Goal: Navigation & Orientation: Understand site structure

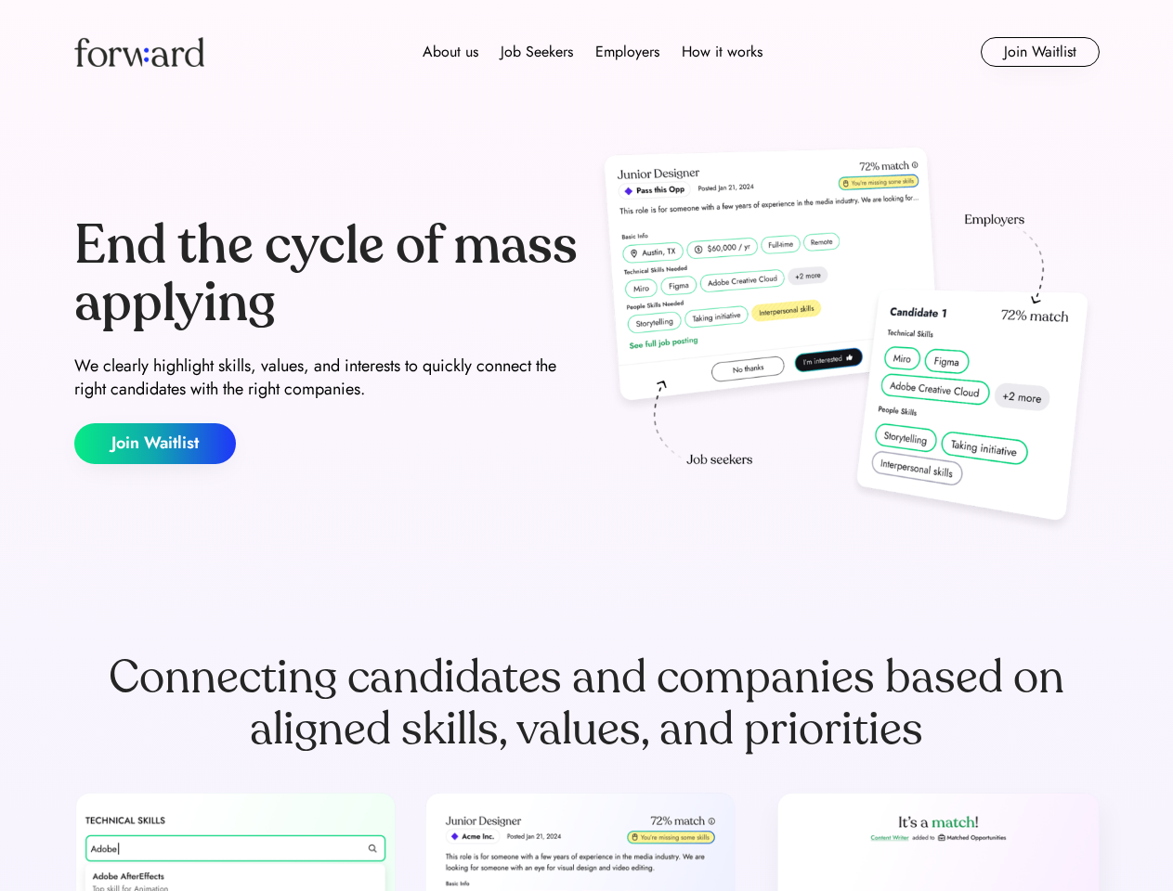
click at [586, 446] on div "End the cycle of mass applying We clearly highlight skills, values, and interes…" at bounding box center [586, 340] width 1025 height 399
click at [587, 52] on div "About us Job Seekers Employers How it works" at bounding box center [593, 52] width 732 height 22
click at [139, 52] on img at bounding box center [139, 52] width 130 height 30
click at [592, 52] on div "About us Job Seekers Employers How it works" at bounding box center [593, 52] width 732 height 22
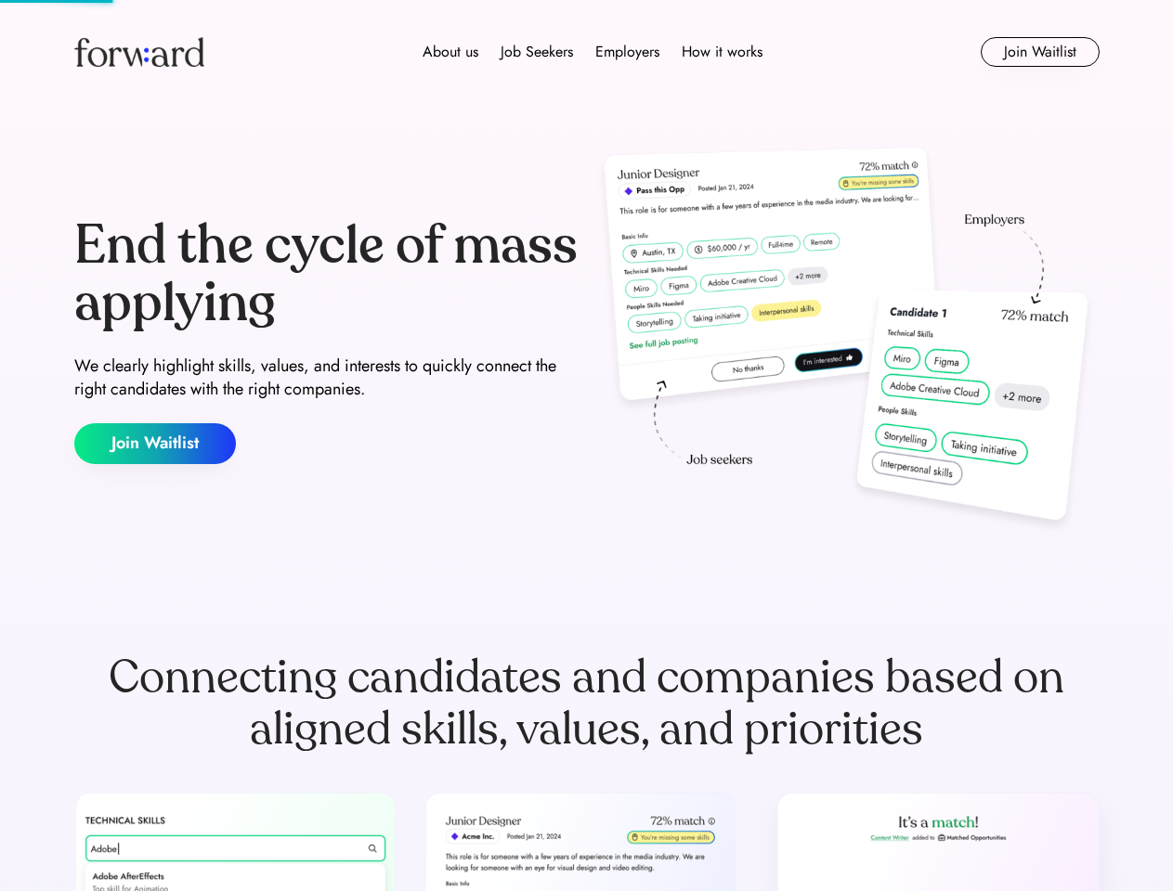
click at [450, 52] on div "About us" at bounding box center [450, 52] width 56 height 22
click at [537, 52] on div "Job Seekers" at bounding box center [536, 52] width 72 height 22
click at [627, 52] on div "Employers" at bounding box center [627, 52] width 64 height 22
